Goal: Check status: Check status

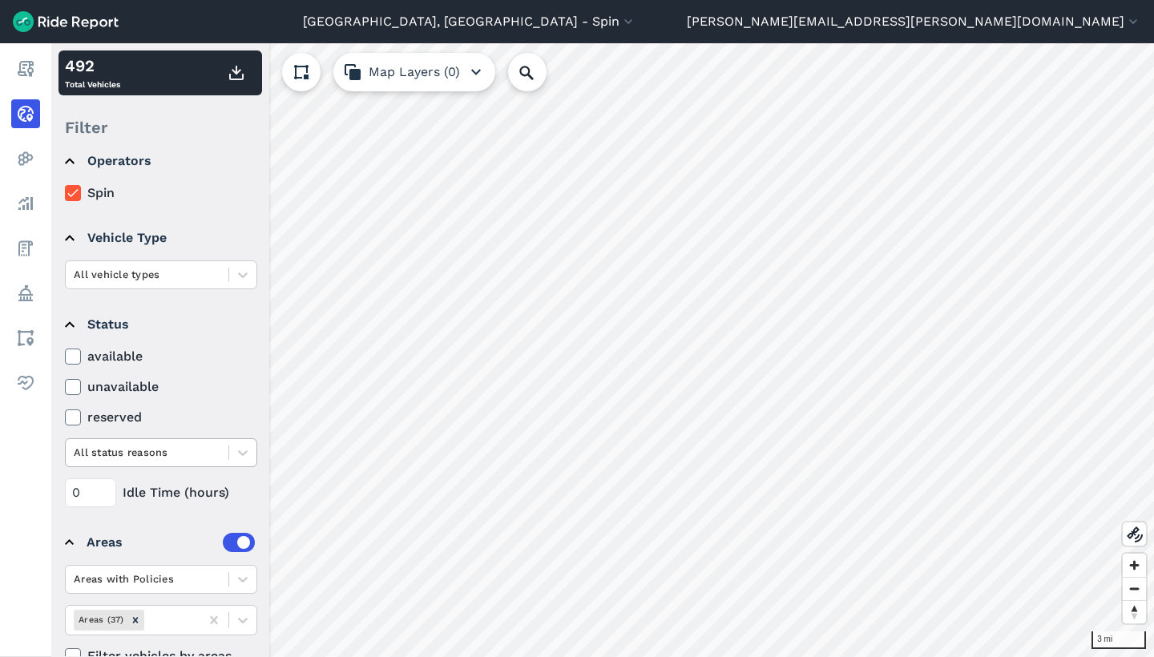
scroll to position [55, 0]
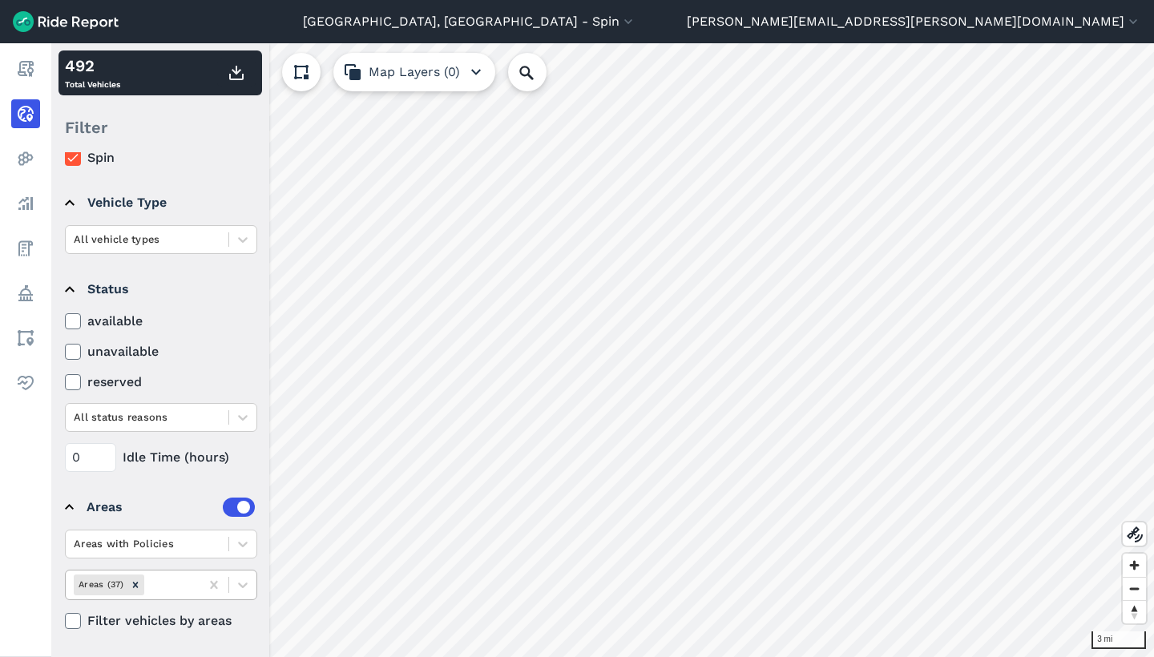
click at [179, 590] on div at bounding box center [169, 584] width 45 height 18
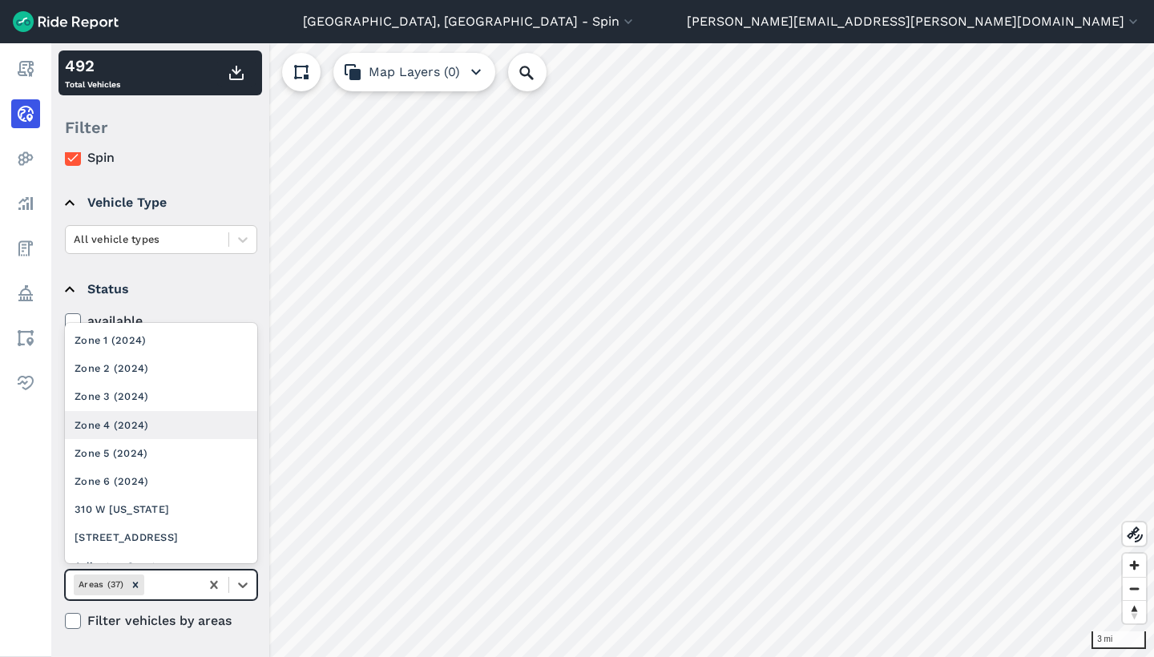
click at [148, 426] on div "Zone 4 (2024)" at bounding box center [161, 425] width 192 height 28
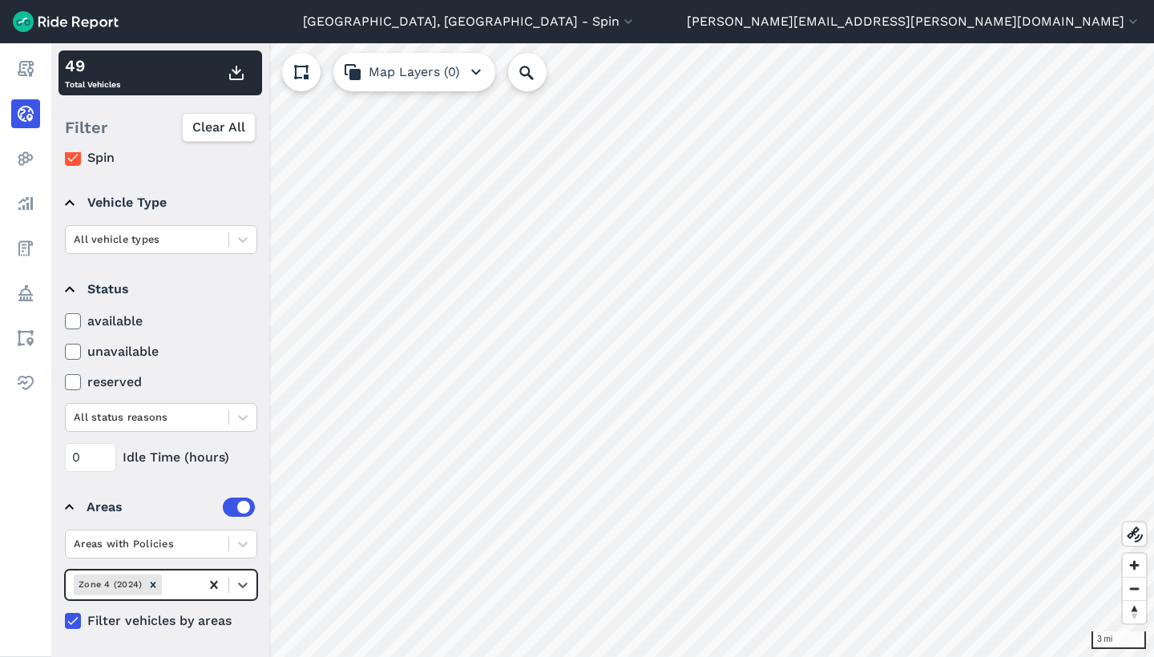
click at [212, 583] on icon at bounding box center [213, 585] width 7 height 8
click at [220, 583] on icon at bounding box center [214, 585] width 16 height 16
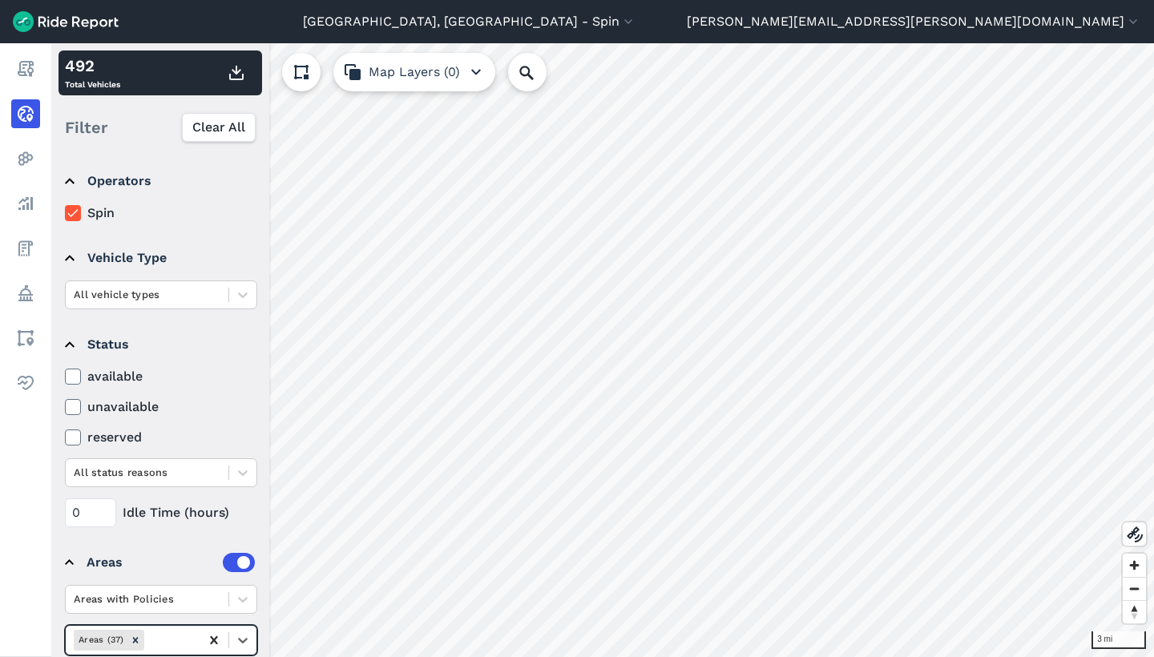
click at [214, 638] on icon at bounding box center [214, 640] width 16 height 16
click at [185, 640] on div at bounding box center [169, 640] width 45 height 18
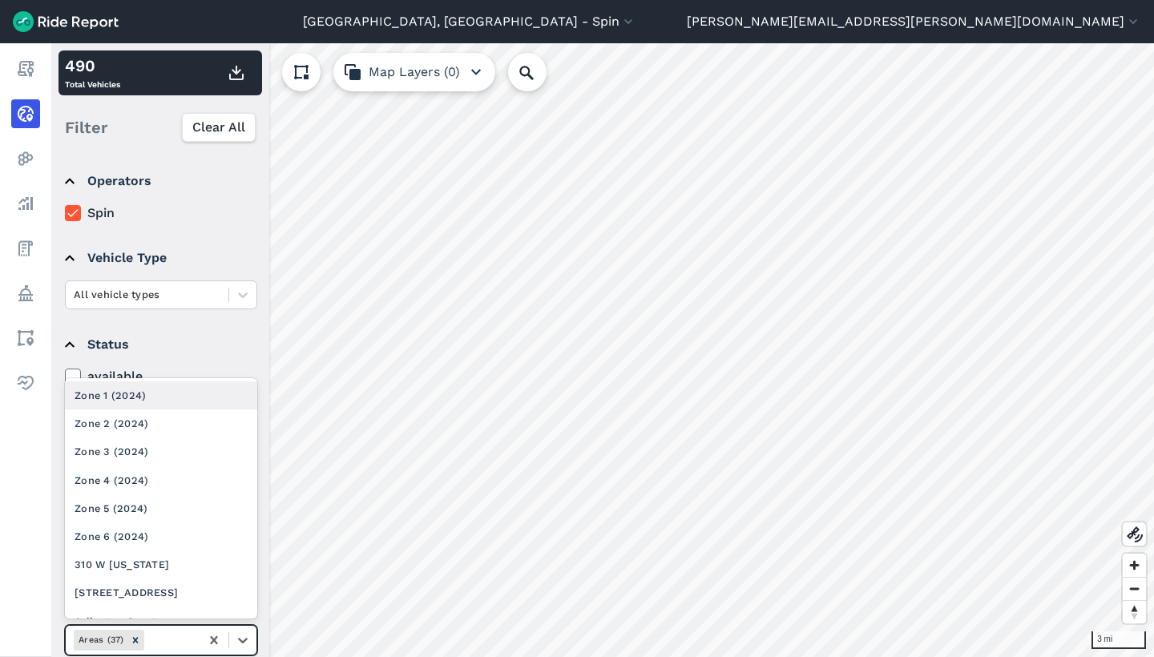
click at [176, 405] on div "Zone 1 (2024)" at bounding box center [161, 396] width 192 height 28
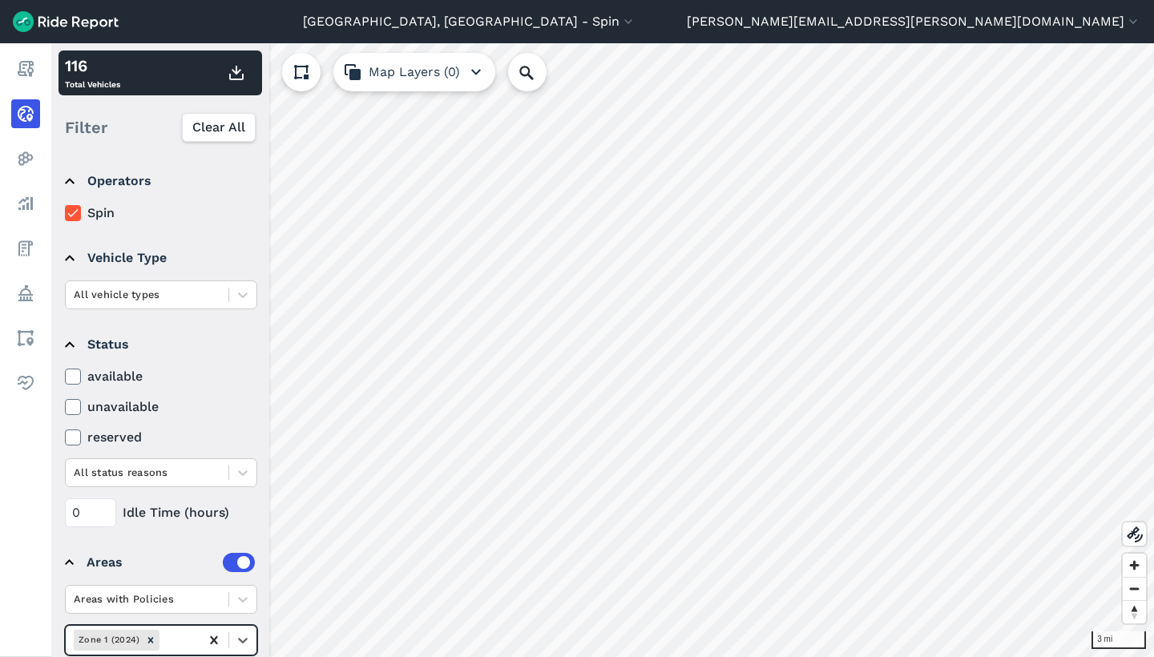
click at [216, 639] on icon at bounding box center [213, 640] width 7 height 8
